Goal: Information Seeking & Learning: Find contact information

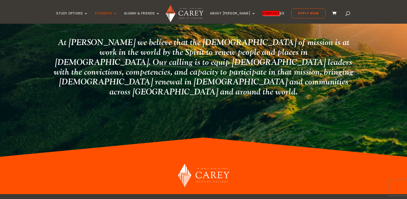
scroll to position [32, 0]
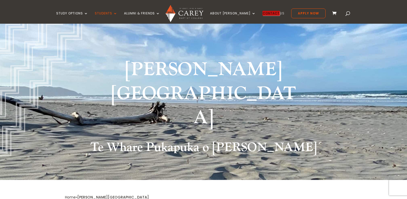
click at [269, 14] on em "Contact" at bounding box center [271, 13] width 17 height 5
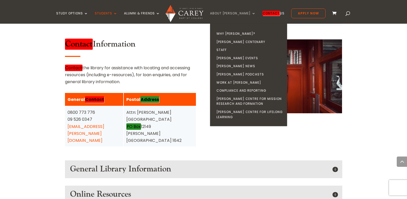
scroll to position [595, 0]
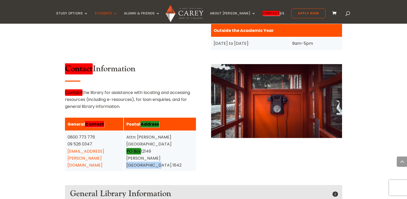
drag, startPoint x: 157, startPoint y: 104, endPoint x: 127, endPoint y: 105, distance: 29.5
click at [127, 133] on div "Attn: [PERSON_NAME][GEOGRAPHIC_DATA] [STREET_ADDRESS][PERSON_NAME]" at bounding box center [159, 150] width 67 height 35
copy div "[GEOGRAPHIC_DATA] 1642"
drag, startPoint x: 156, startPoint y: 105, endPoint x: 147, endPoint y: 104, distance: 9.3
click at [147, 133] on div "Attn: [PERSON_NAME][GEOGRAPHIC_DATA] [STREET_ADDRESS][PERSON_NAME]" at bounding box center [159, 150] width 67 height 35
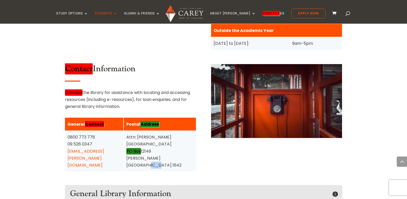
copy div "1642"
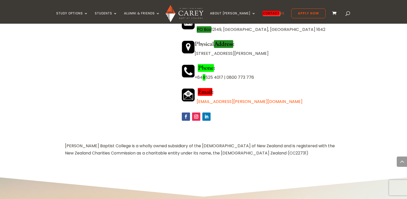
scroll to position [472, 0]
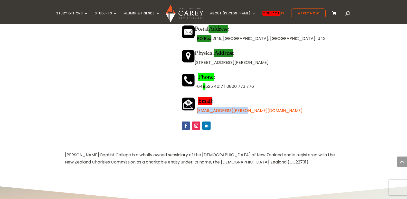
drag, startPoint x: 249, startPoint y: 108, endPoint x: 196, endPoint y: 112, distance: 52.8
click at [196, 112] on p "[EMAIL_ADDRESS][PERSON_NAME][DOMAIN_NAME]" at bounding box center [262, 110] width 160 height 7
copy link "[EMAIL_ADDRESS][PERSON_NAME][DOMAIN_NAME]"
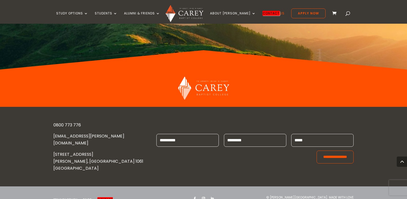
scroll to position [411, 0]
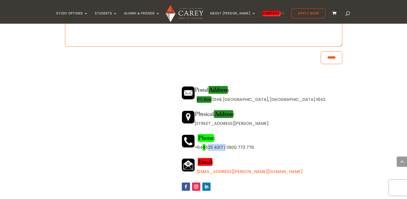
drag, startPoint x: 228, startPoint y: 147, endPoint x: 211, endPoint y: 147, distance: 17.2
click at [211, 147] on p "+64 9 525 4017 | 0800 773 776" at bounding box center [262, 147] width 160 height 7
copy p "525 4017"
click at [247, 139] on h4 "Phone :" at bounding box center [262, 138] width 160 height 9
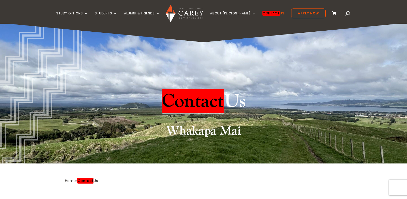
scroll to position [0, 0]
